Goal: Task Accomplishment & Management: Manage account settings

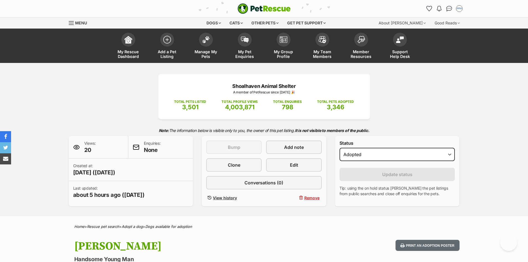
select select "rehomed"
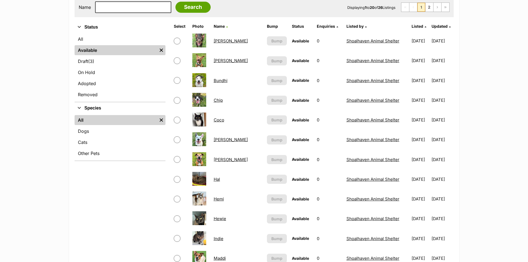
scroll to position [139, 0]
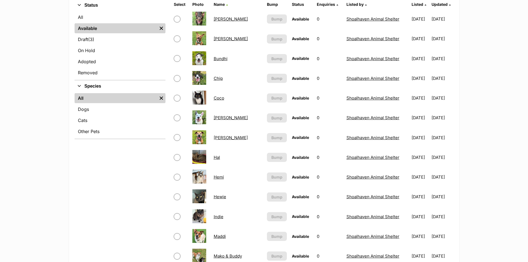
click at [217, 157] on link "Hal" at bounding box center [217, 157] width 6 height 5
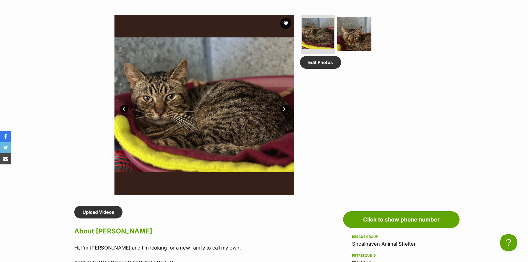
click at [283, 106] on link "Next" at bounding box center [284, 109] width 8 height 8
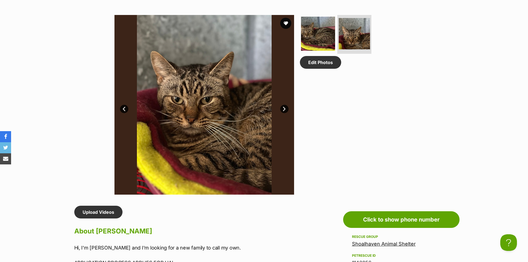
click at [283, 106] on link "Next" at bounding box center [284, 109] width 8 height 8
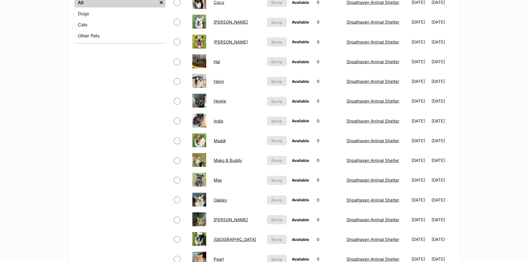
scroll to position [277, 0]
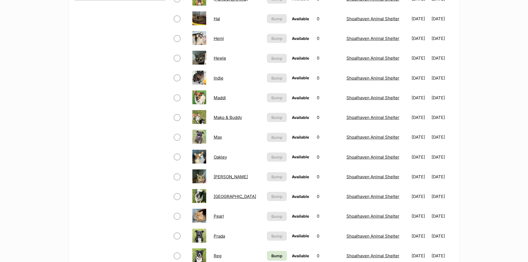
click at [217, 78] on link "Indie" at bounding box center [219, 77] width 10 height 5
click at [217, 157] on link "Oakley" at bounding box center [220, 156] width 13 height 5
click at [220, 178] on link "Owen" at bounding box center [231, 176] width 34 height 5
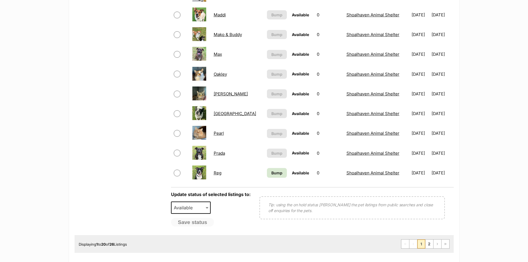
scroll to position [360, 0]
click at [429, 243] on link "2" at bounding box center [430, 243] width 8 height 9
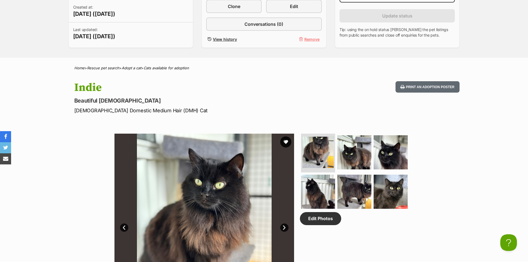
scroll to position [222, 0]
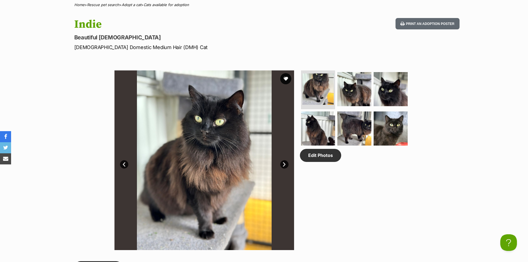
click at [283, 162] on link "Next" at bounding box center [284, 164] width 8 height 8
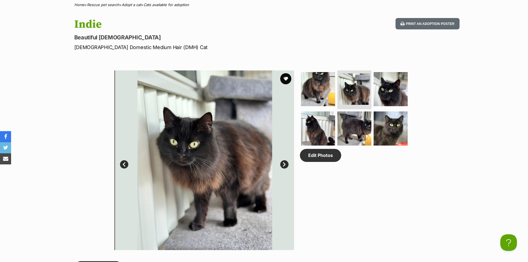
scroll to position [0, 0]
click at [283, 162] on link "Next" at bounding box center [284, 164] width 8 height 8
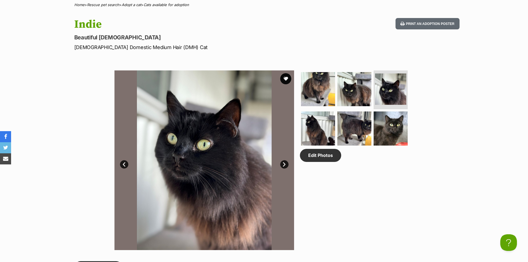
click at [283, 162] on link "Next" at bounding box center [284, 164] width 8 height 8
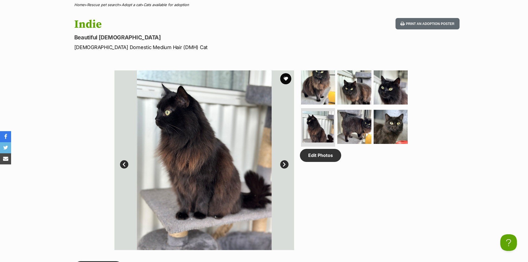
click at [283, 162] on link "Next" at bounding box center [284, 164] width 8 height 8
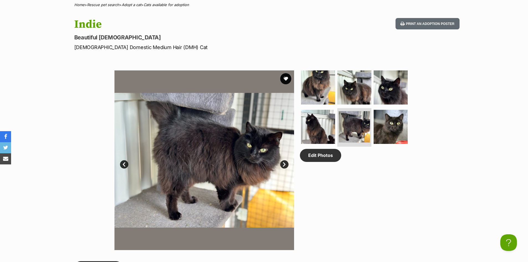
click at [283, 162] on link "Next" at bounding box center [284, 164] width 8 height 8
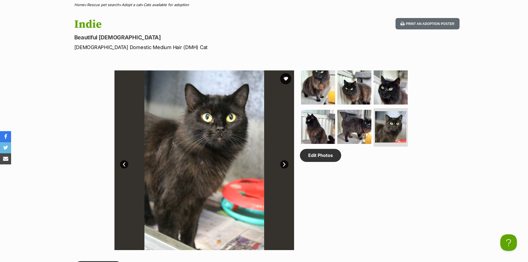
click at [283, 162] on link "Next" at bounding box center [284, 164] width 8 height 8
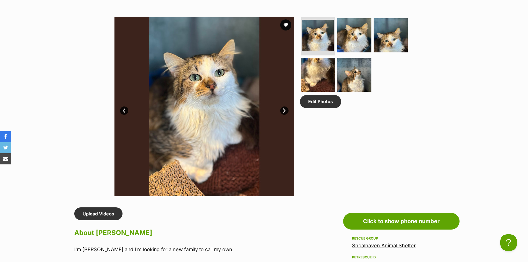
scroll to position [277, 0]
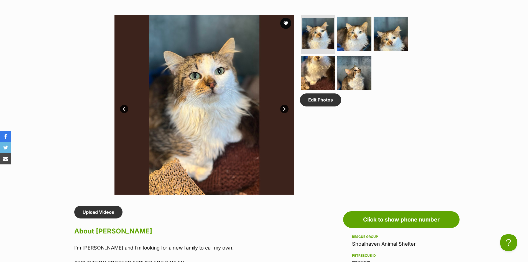
click at [283, 109] on link "Next" at bounding box center [284, 109] width 8 height 8
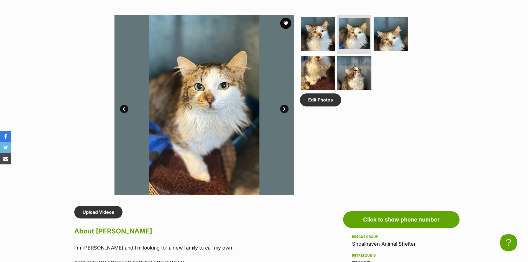
click at [283, 109] on link "Next" at bounding box center [284, 109] width 8 height 8
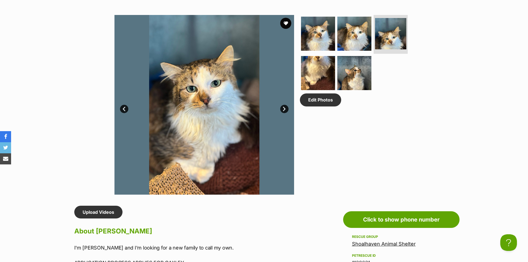
click at [283, 109] on link "Next" at bounding box center [284, 109] width 8 height 8
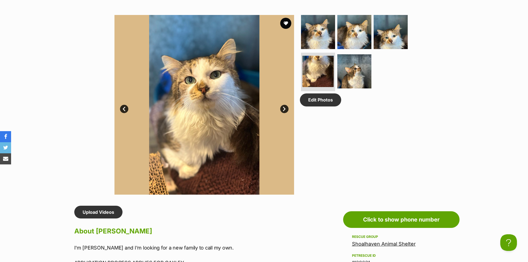
click at [283, 109] on link "Next" at bounding box center [284, 109] width 8 height 8
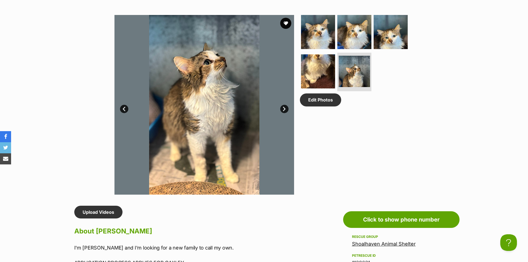
click at [283, 109] on link "Next" at bounding box center [284, 109] width 8 height 8
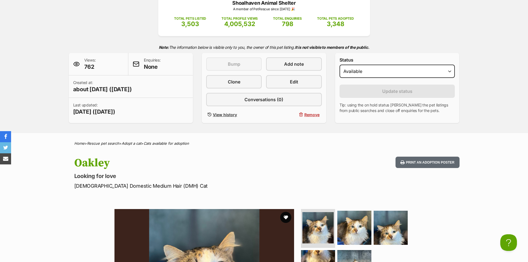
scroll to position [0, 0]
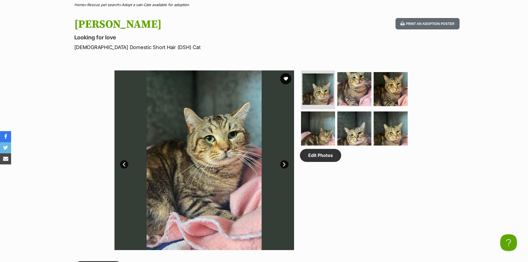
click at [284, 164] on link "Next" at bounding box center [284, 164] width 8 height 8
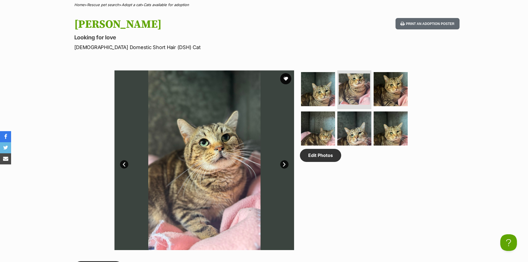
click at [284, 164] on link "Next" at bounding box center [284, 164] width 8 height 8
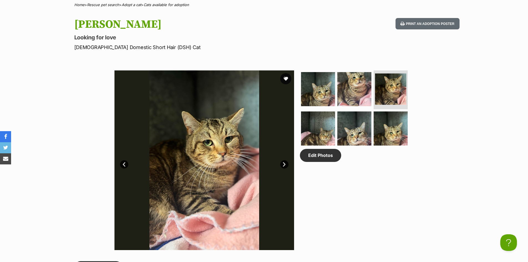
click at [284, 164] on link "Next" at bounding box center [284, 164] width 8 height 8
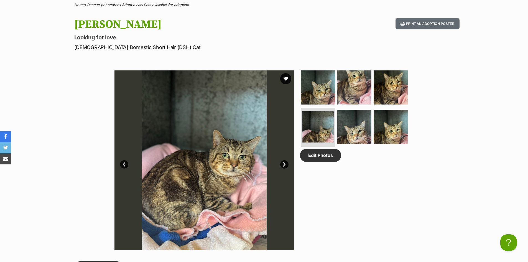
click at [284, 164] on link "Next" at bounding box center [284, 164] width 8 height 8
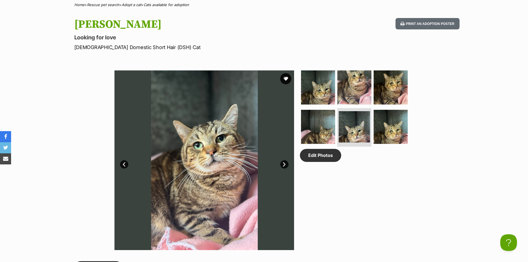
click at [284, 164] on link "Next" at bounding box center [284, 164] width 8 height 8
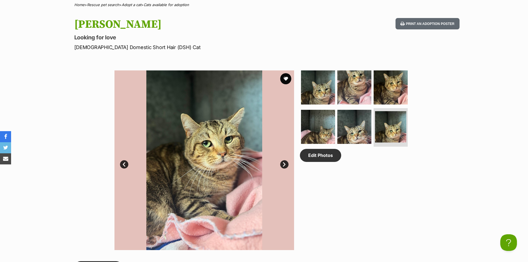
click at [284, 164] on link "Next" at bounding box center [284, 164] width 8 height 8
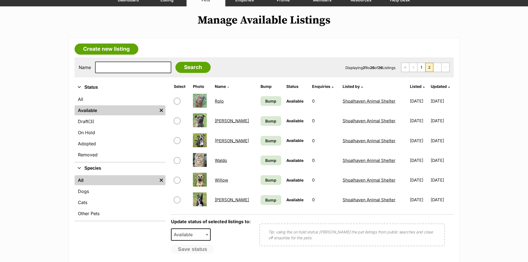
scroll to position [83, 0]
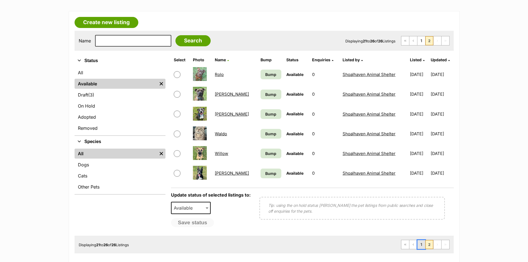
click at [419, 243] on link "1" at bounding box center [421, 244] width 8 height 9
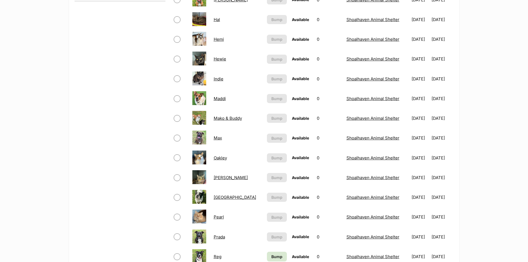
scroll to position [333, 0]
